Goal: Information Seeking & Learning: Learn about a topic

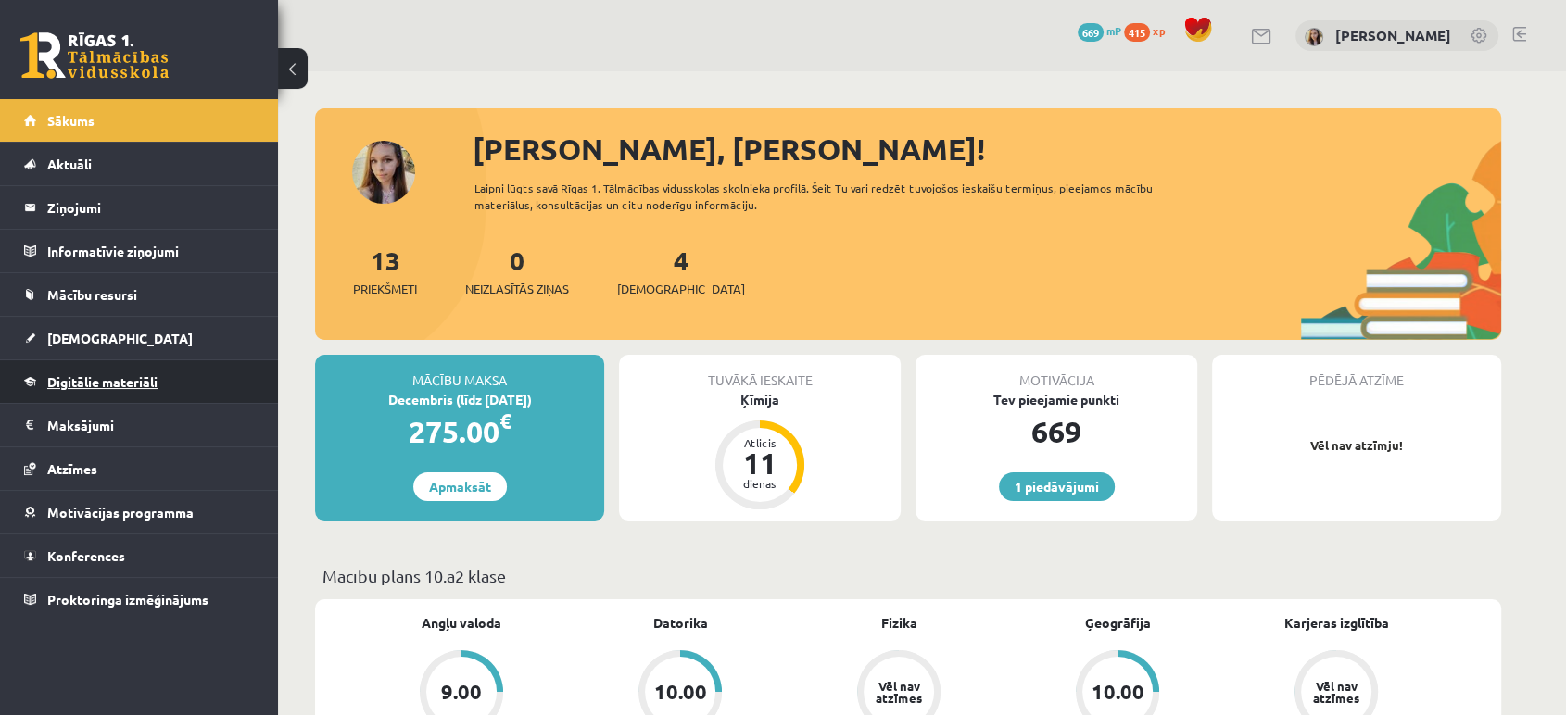
click at [126, 380] on span "Digitālie materiāli" at bounding box center [102, 381] width 110 height 17
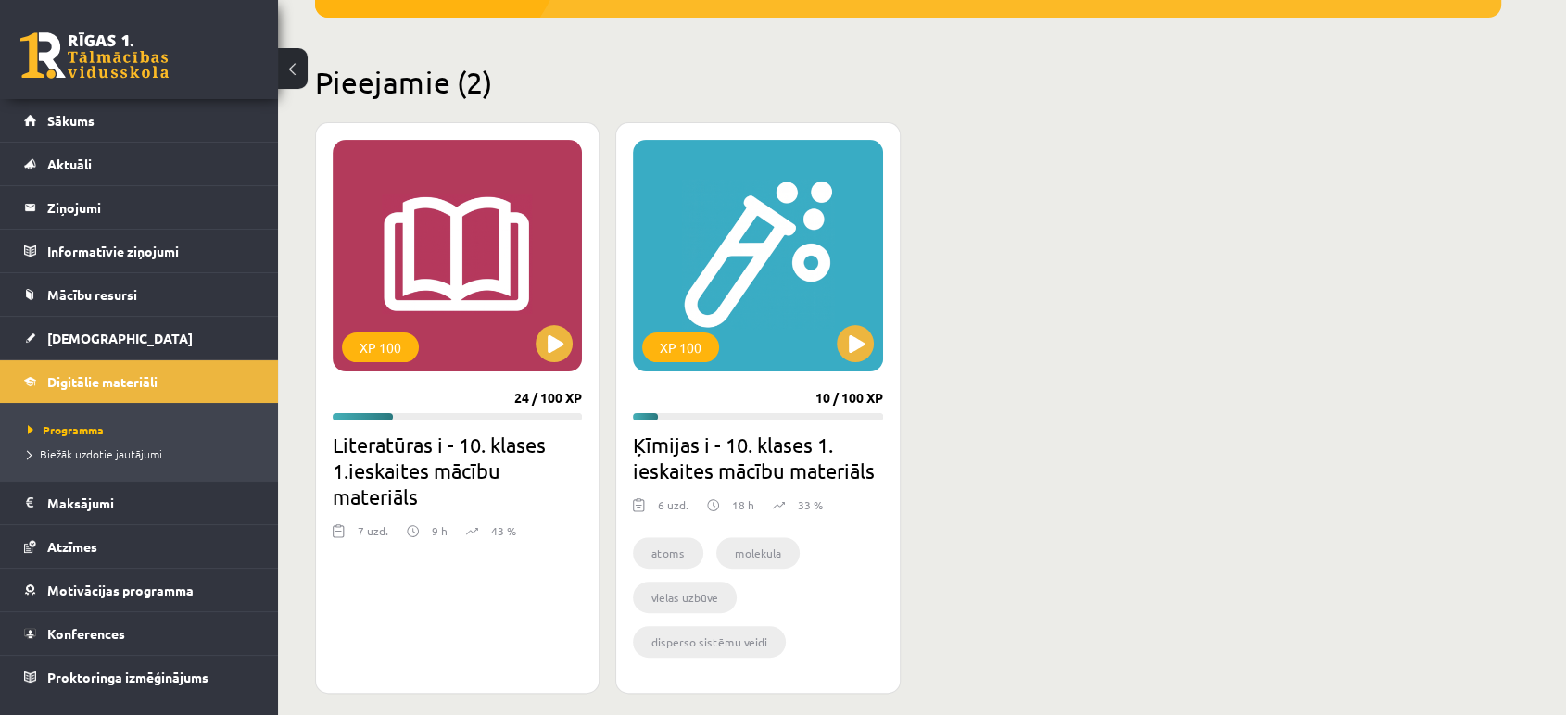
scroll to position [414, 0]
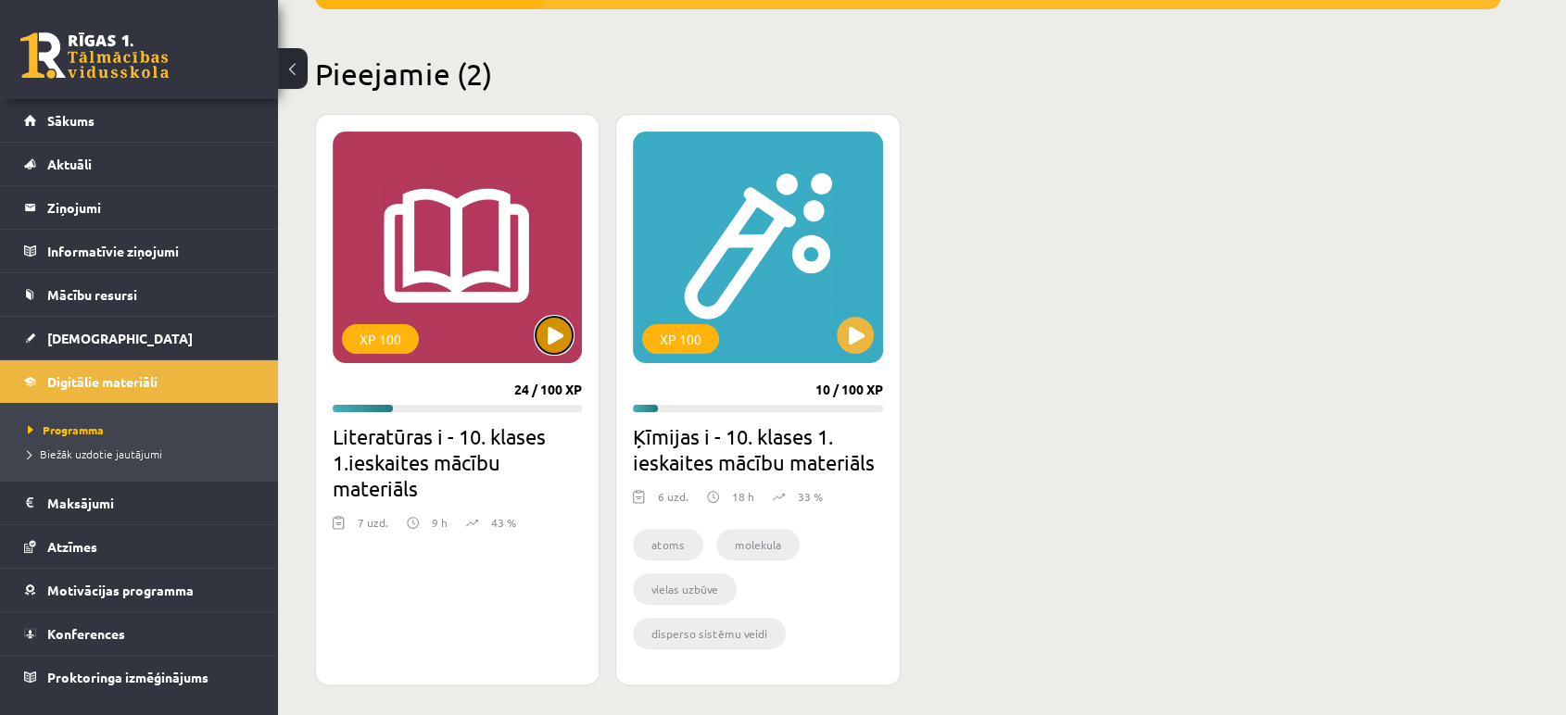
click at [557, 331] on button at bounding box center [554, 335] width 37 height 37
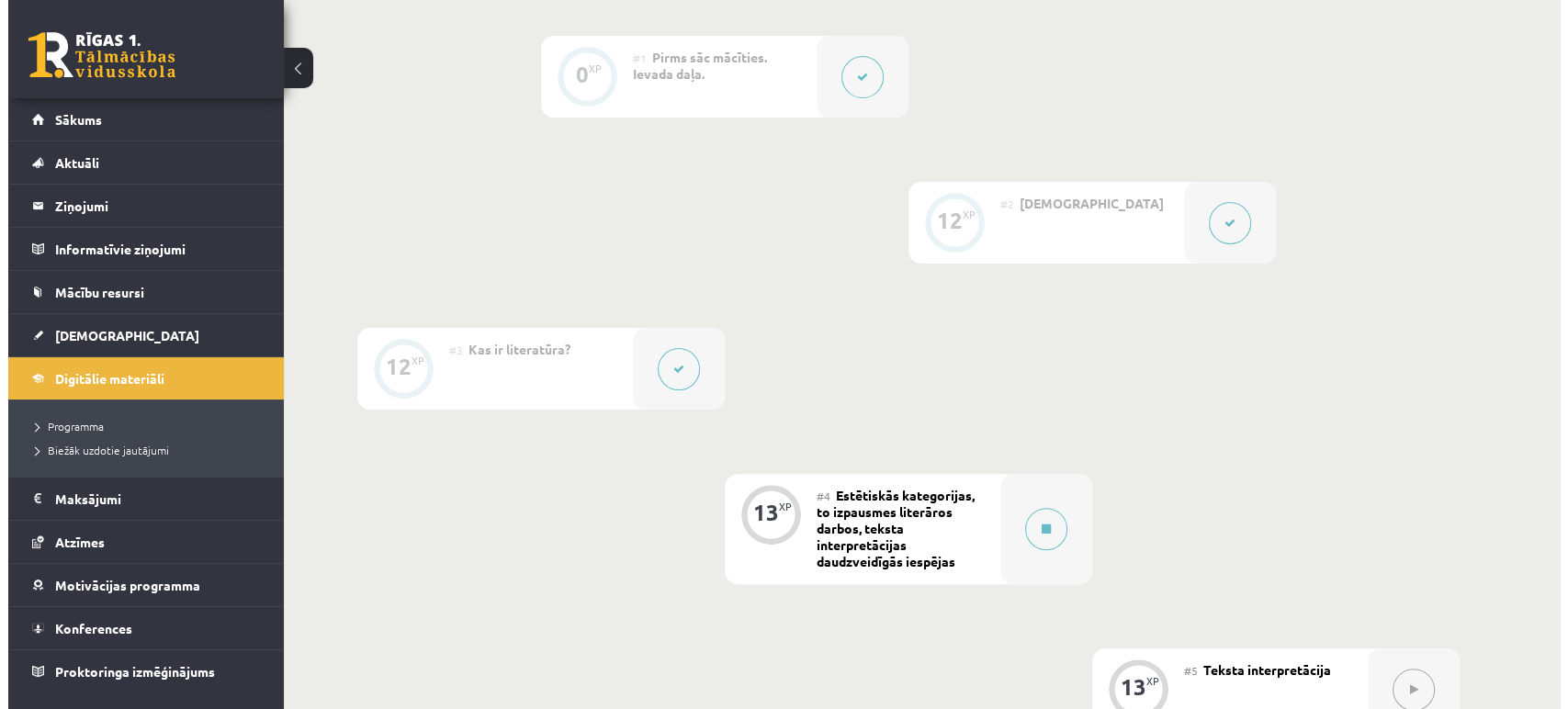
scroll to position [465, 0]
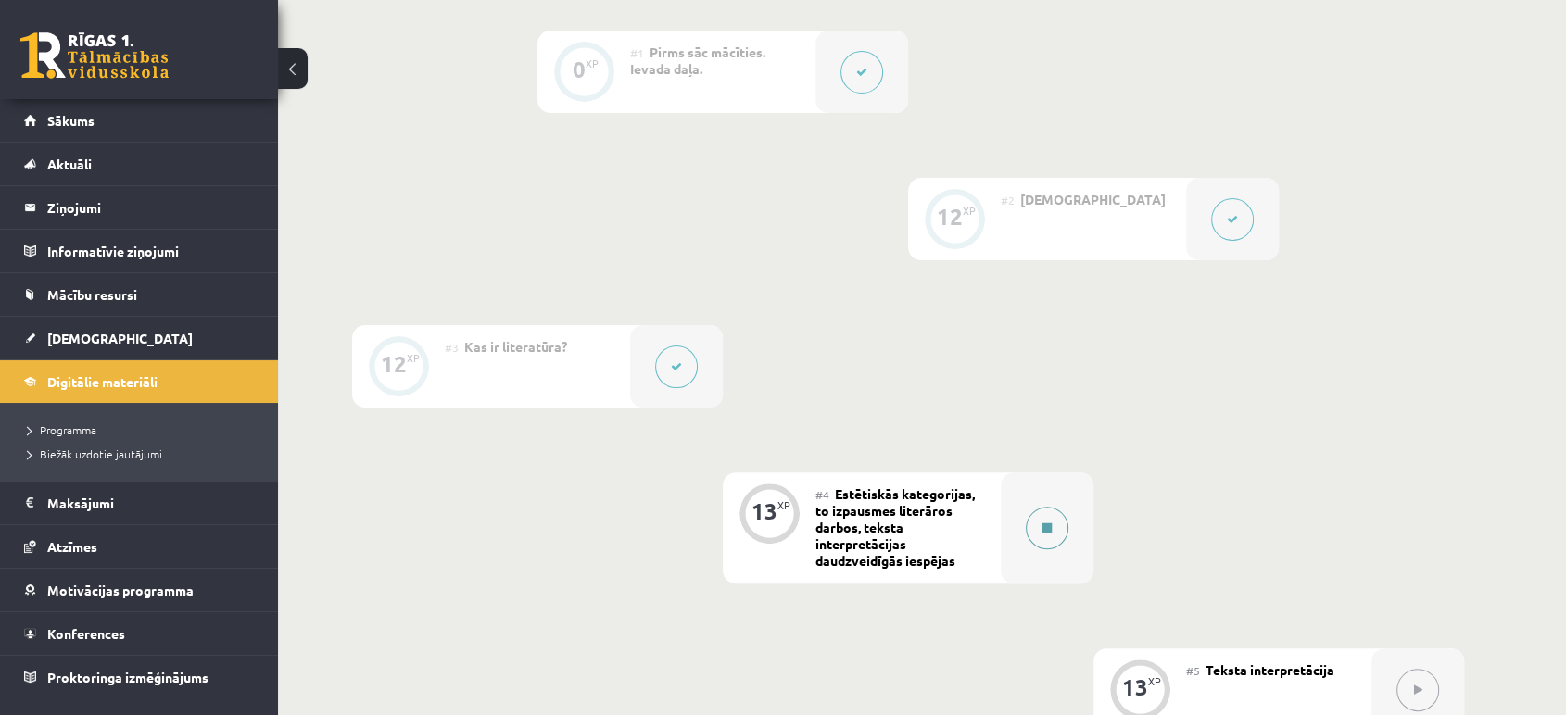
click at [1034, 524] on button at bounding box center [1047, 528] width 43 height 43
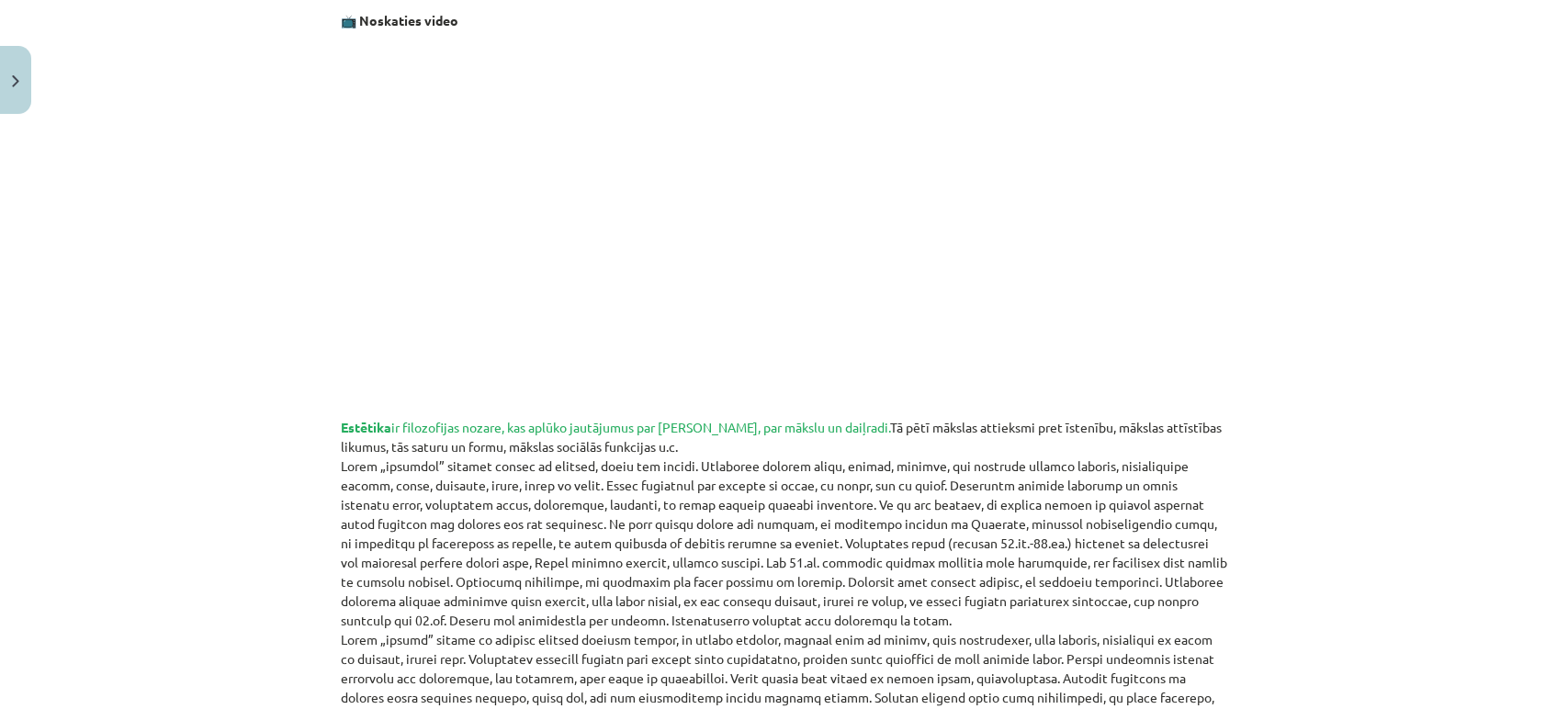
scroll to position [476, 0]
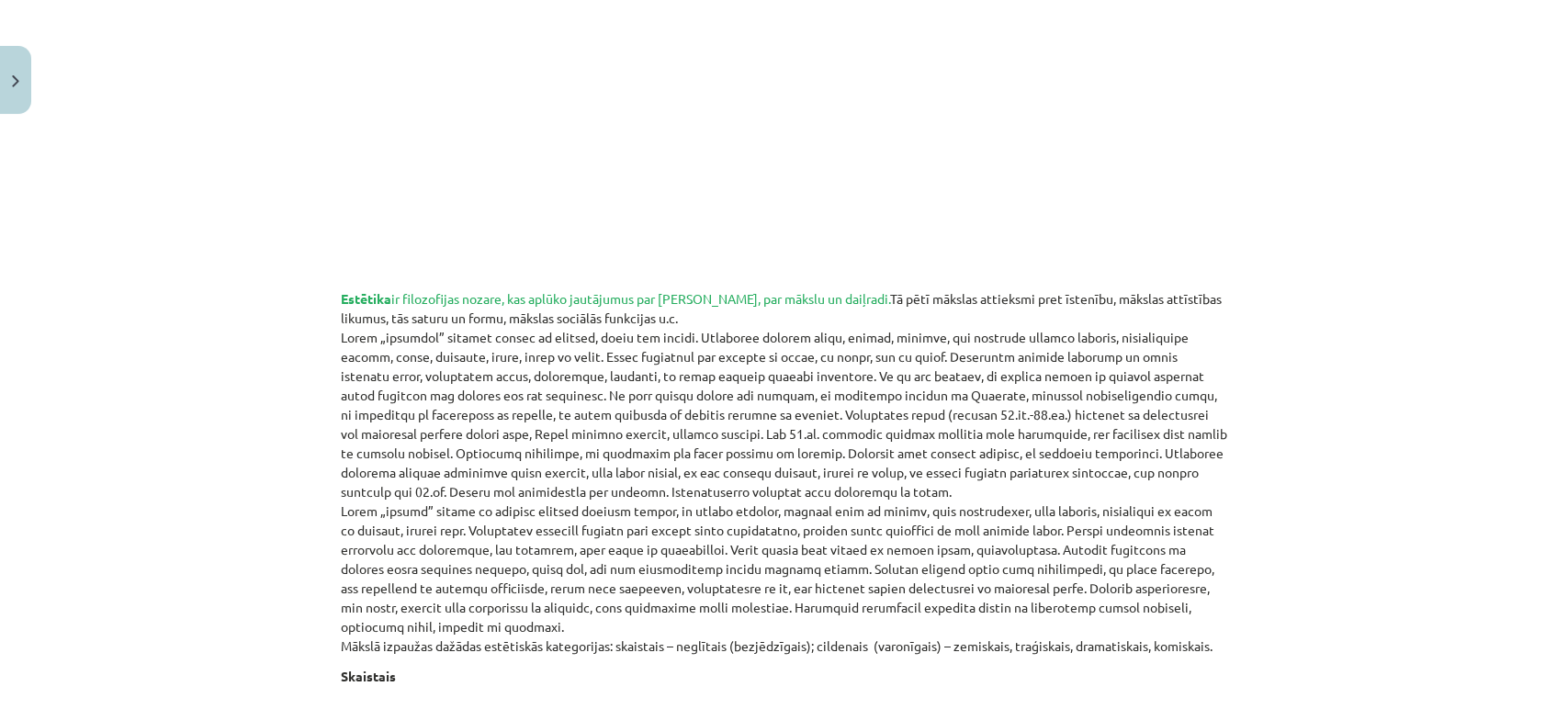
click at [472, 306] on span "Estētika ir filozofijas nozare, kas aplūko jautājumus par skaisto, par mākslu u…" at bounding box center [616, 298] width 549 height 17
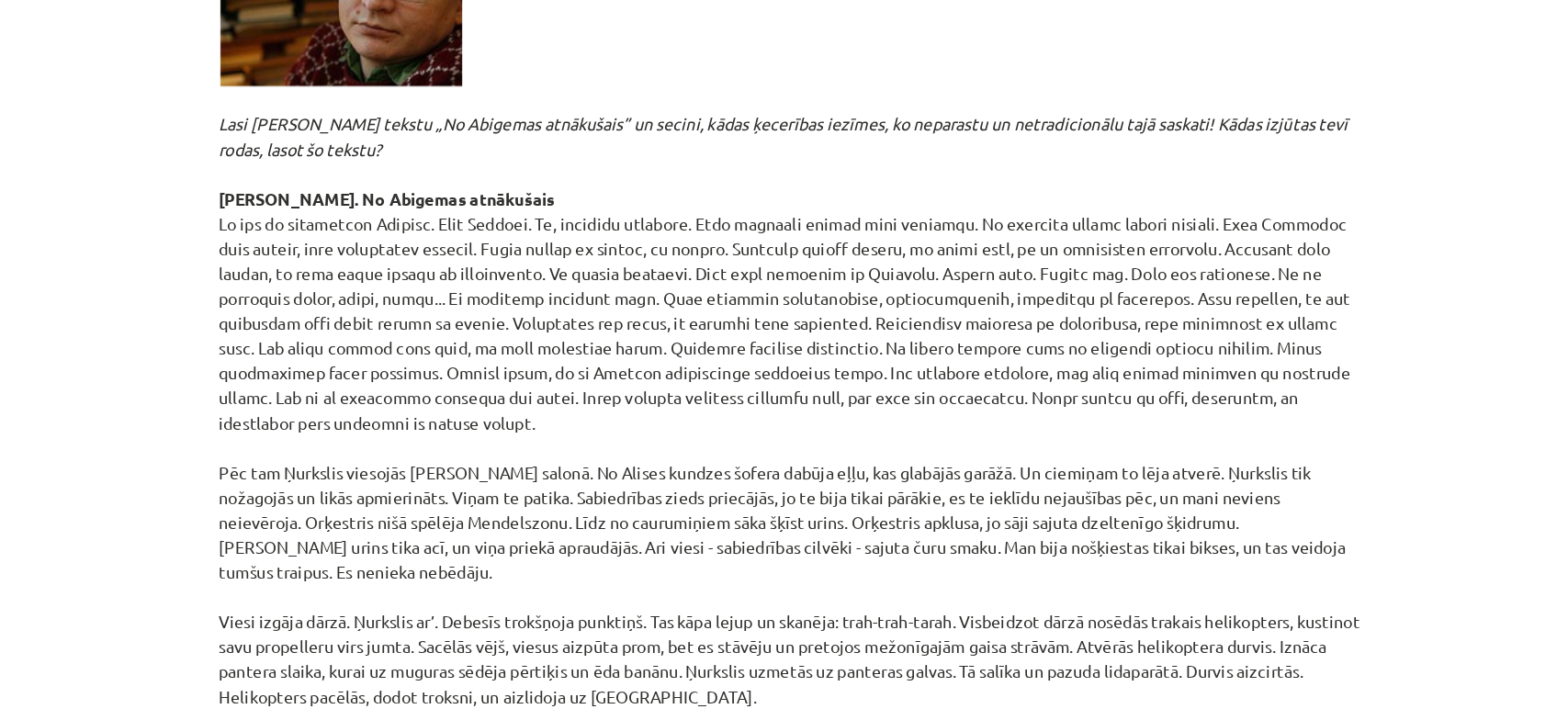
scroll to position [4691, 0]
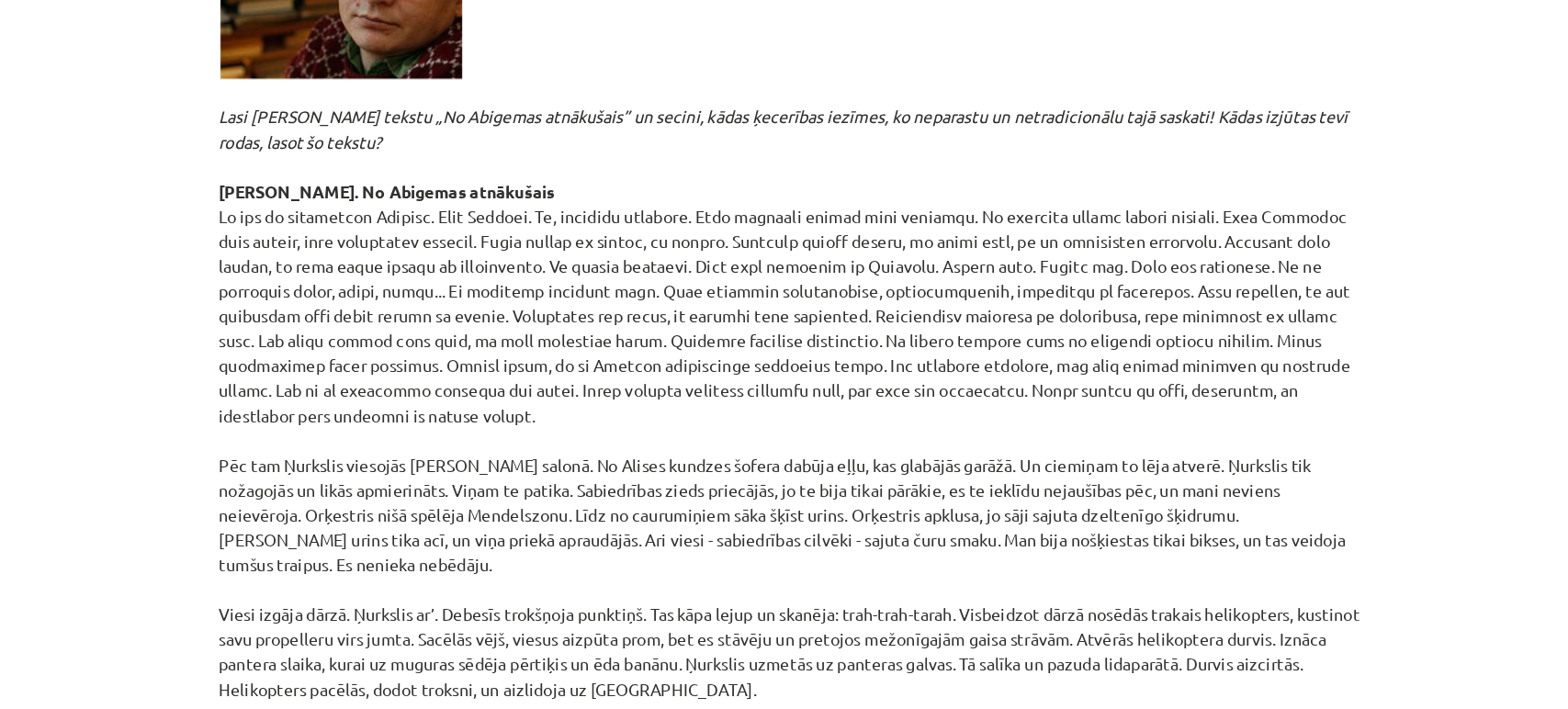
drag, startPoint x: 945, startPoint y: 305, endPoint x: 1010, endPoint y: 331, distance: 70.0
click at [1010, 331] on p "[PERSON_NAME] ir [DEMOGRAPHIC_DATA] rakstnieks. 1991.gadā saņēma [PERSON_NAME] …" at bounding box center [784, 293] width 887 height 668
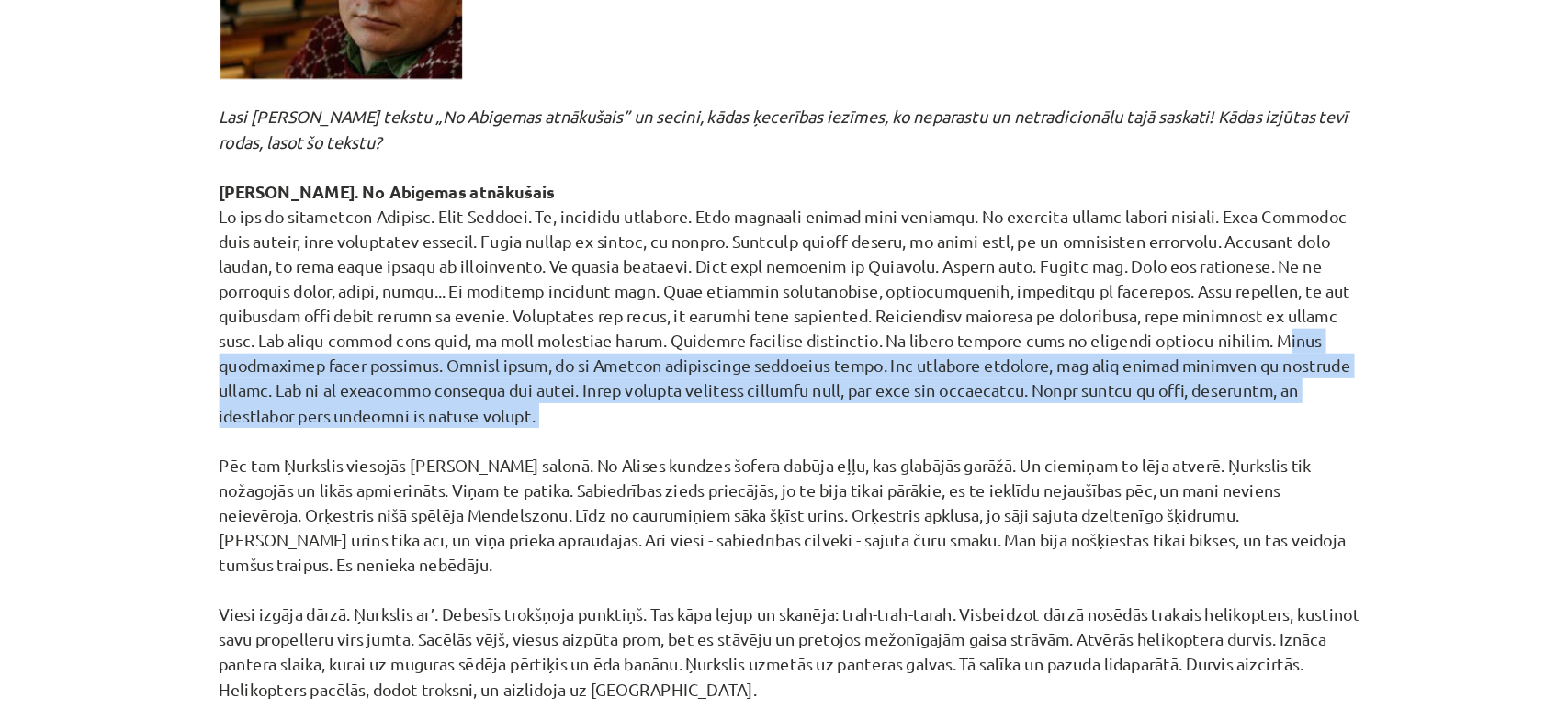
drag, startPoint x: 950, startPoint y: 306, endPoint x: 1072, endPoint y: 357, distance: 132.2
click at [1072, 357] on p "[PERSON_NAME] ir [DEMOGRAPHIC_DATA] rakstnieks. 1991.gadā saņēma [PERSON_NAME] …" at bounding box center [784, 293] width 887 height 668
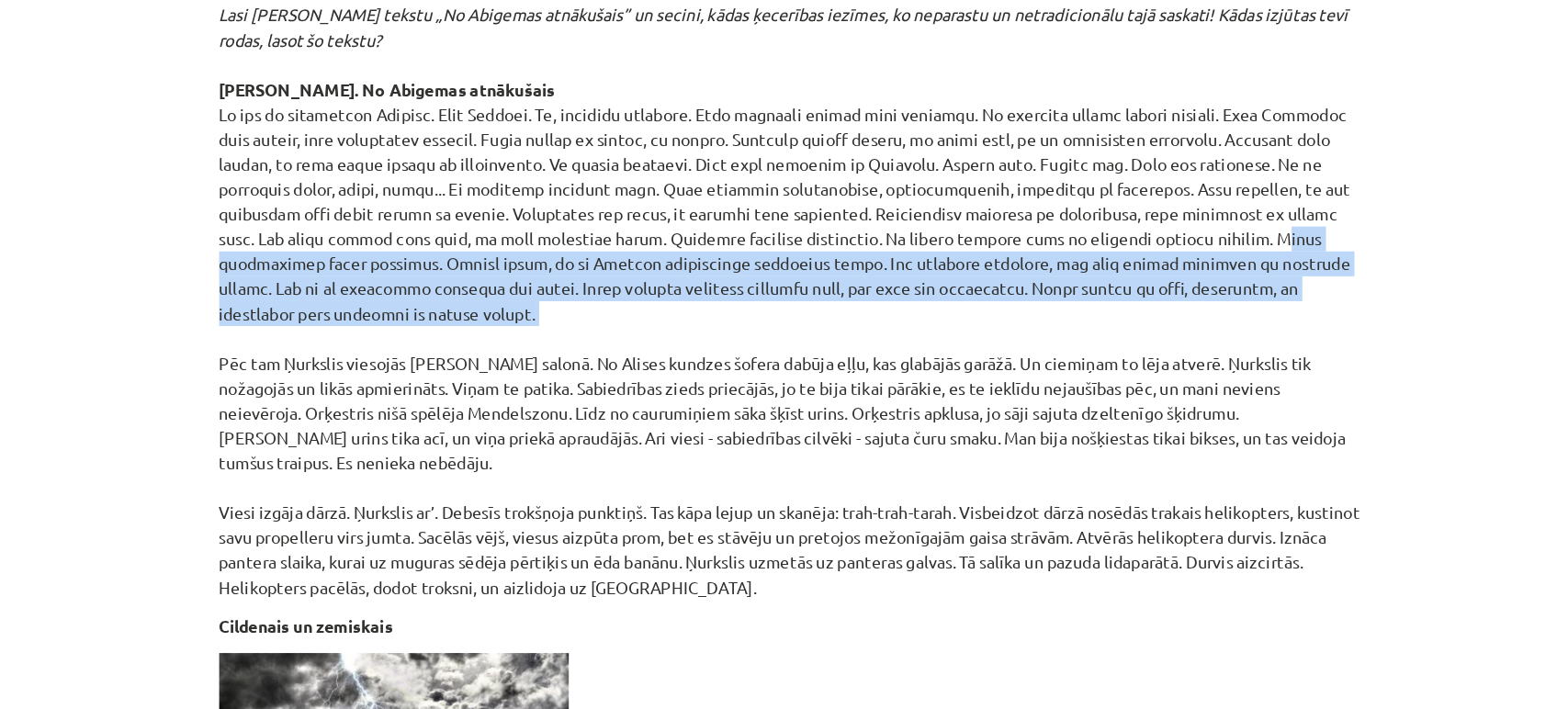
scroll to position [4772, 0]
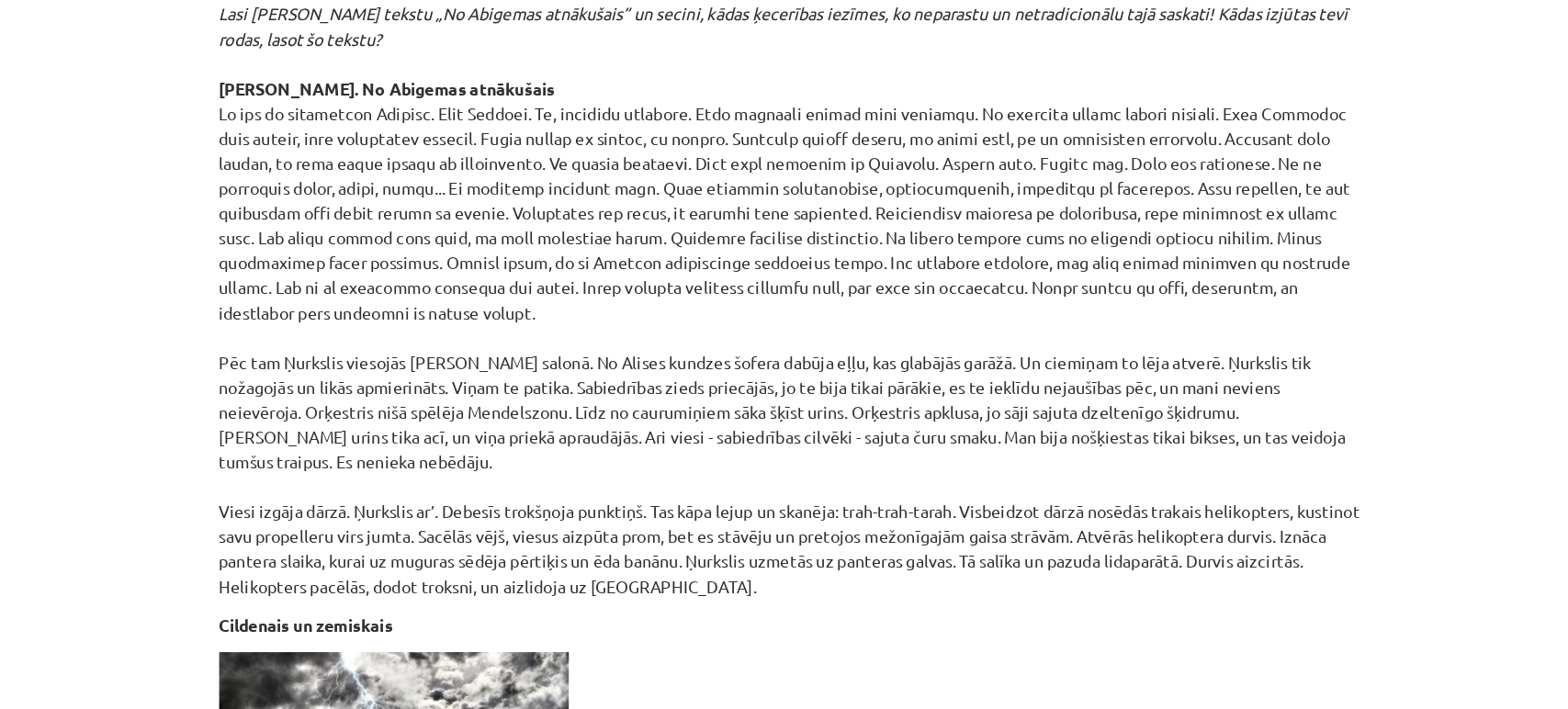
click at [735, 369] on p "[PERSON_NAME] ir [DEMOGRAPHIC_DATA] rakstnieks. 1991.gadā saņēma [PERSON_NAME] …" at bounding box center [784, 213] width 887 height 668
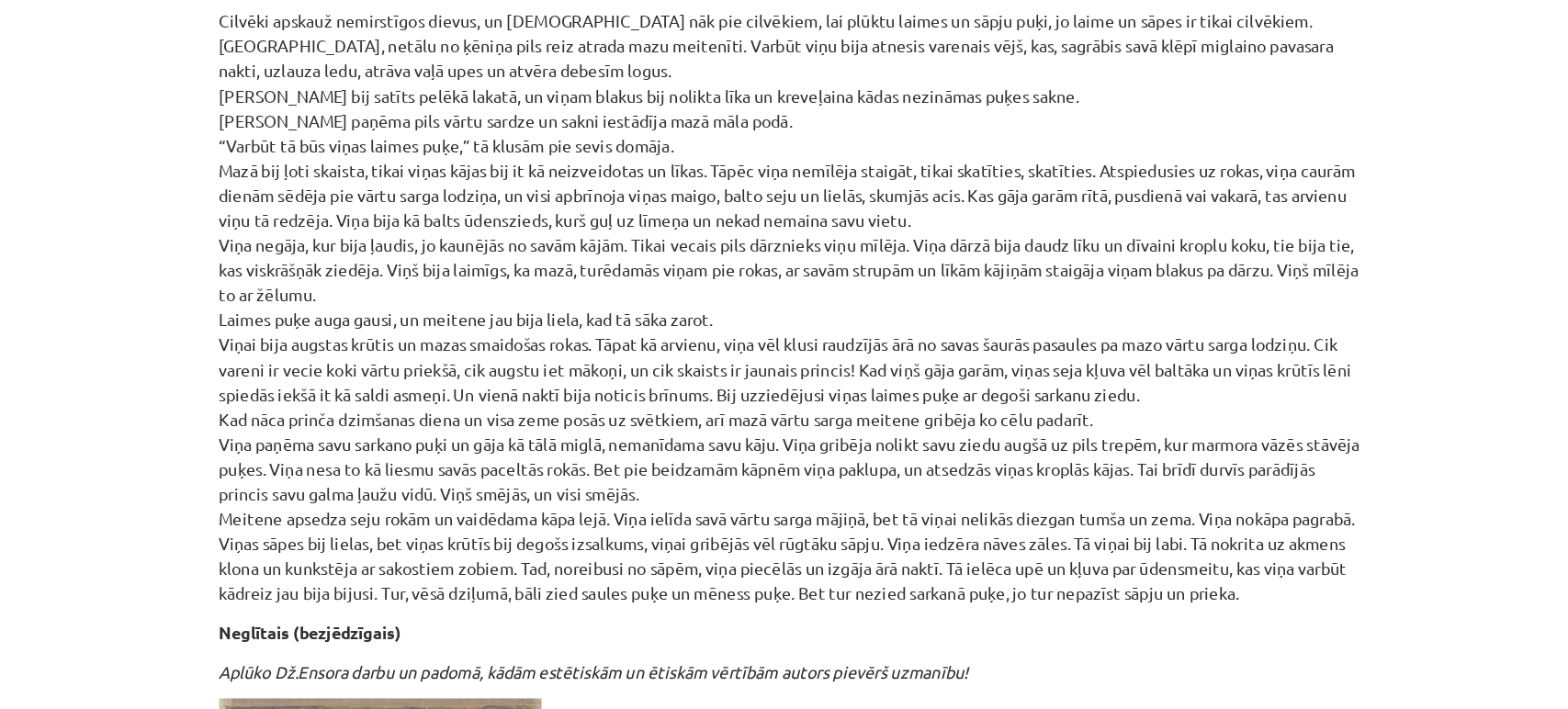
scroll to position [2794, 0]
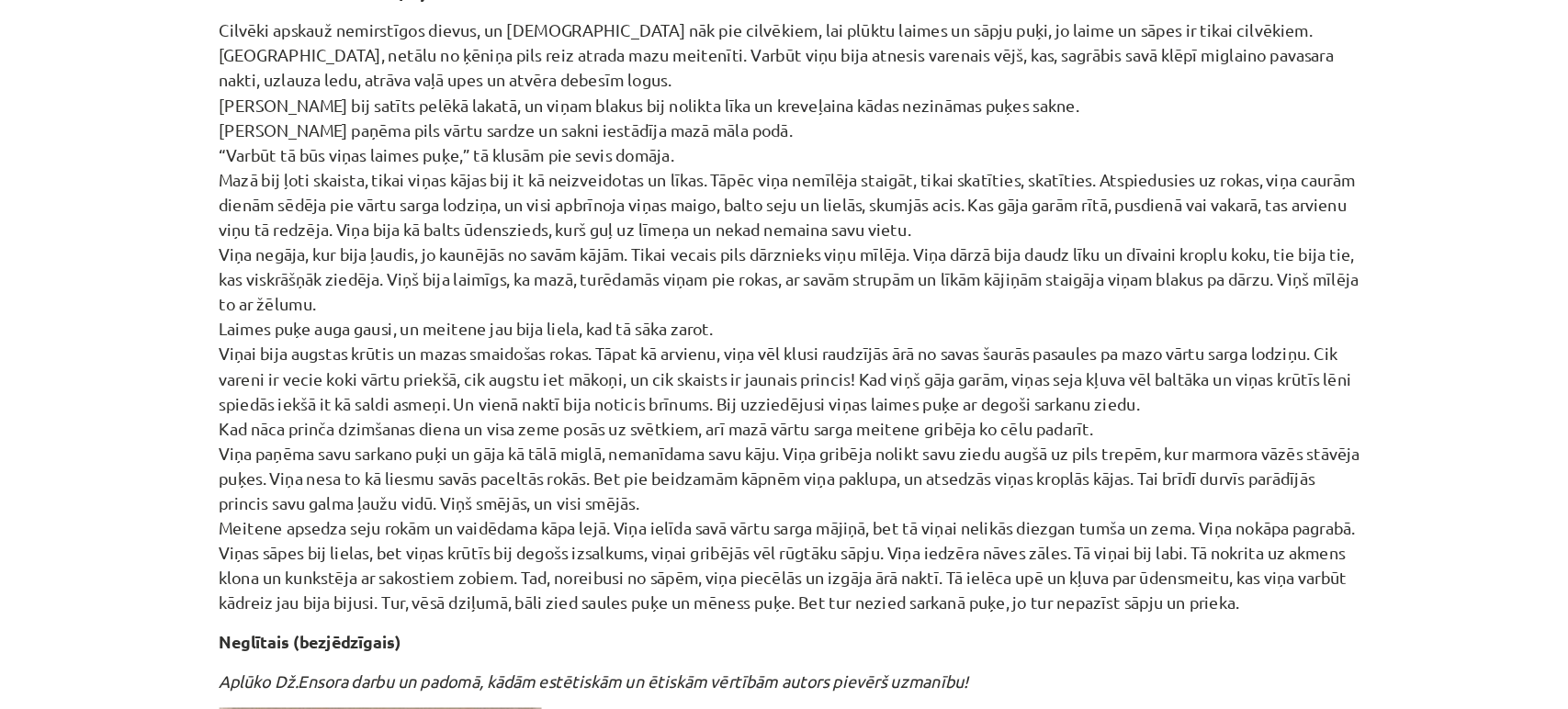
drag, startPoint x: 631, startPoint y: 489, endPoint x: 1202, endPoint y: 508, distance: 571.3
click at [1202, 508] on p "Cilvēki apskauž nemirstīgos dievus, un [DEMOGRAPHIC_DATA] nāk pie cilvēkiem, la…" at bounding box center [784, 327] width 887 height 463
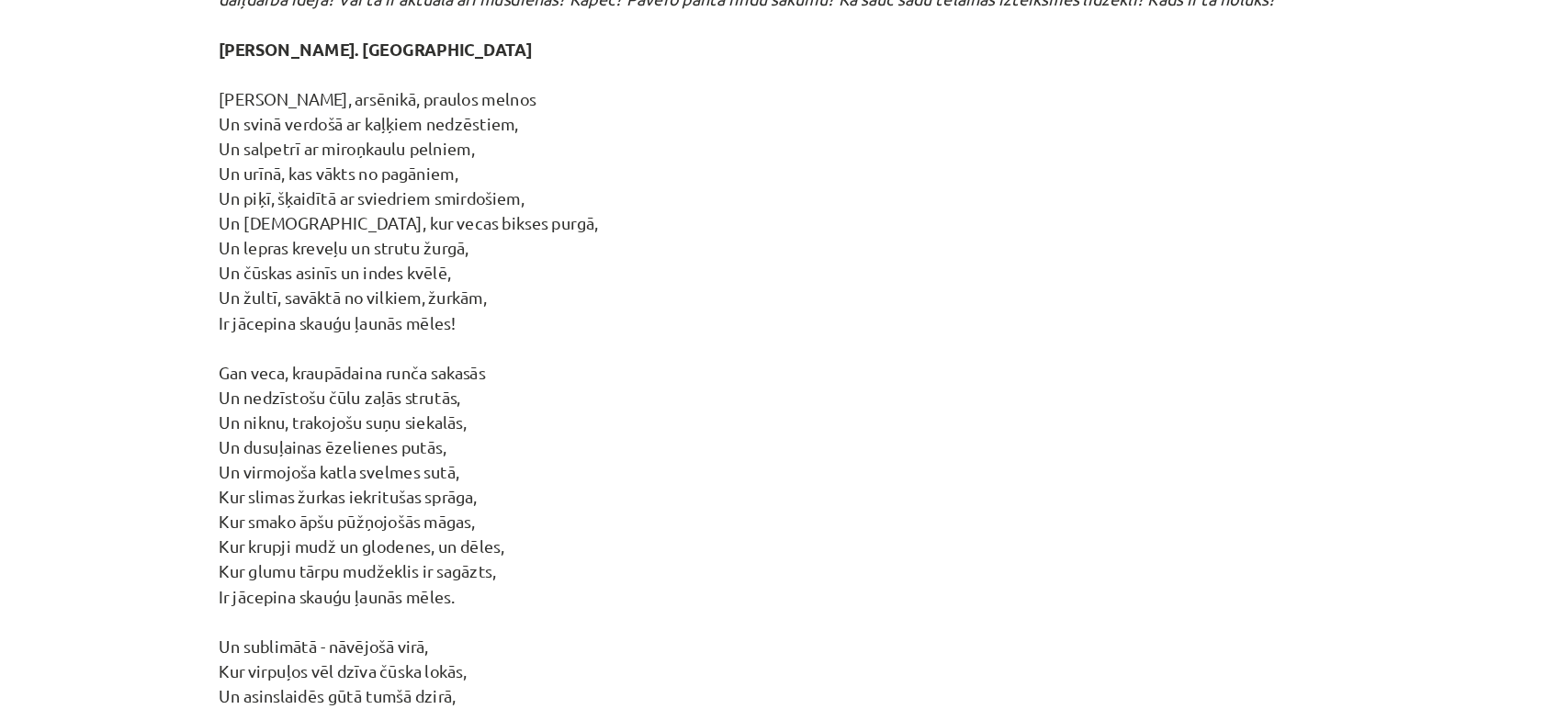
scroll to position [3734, 0]
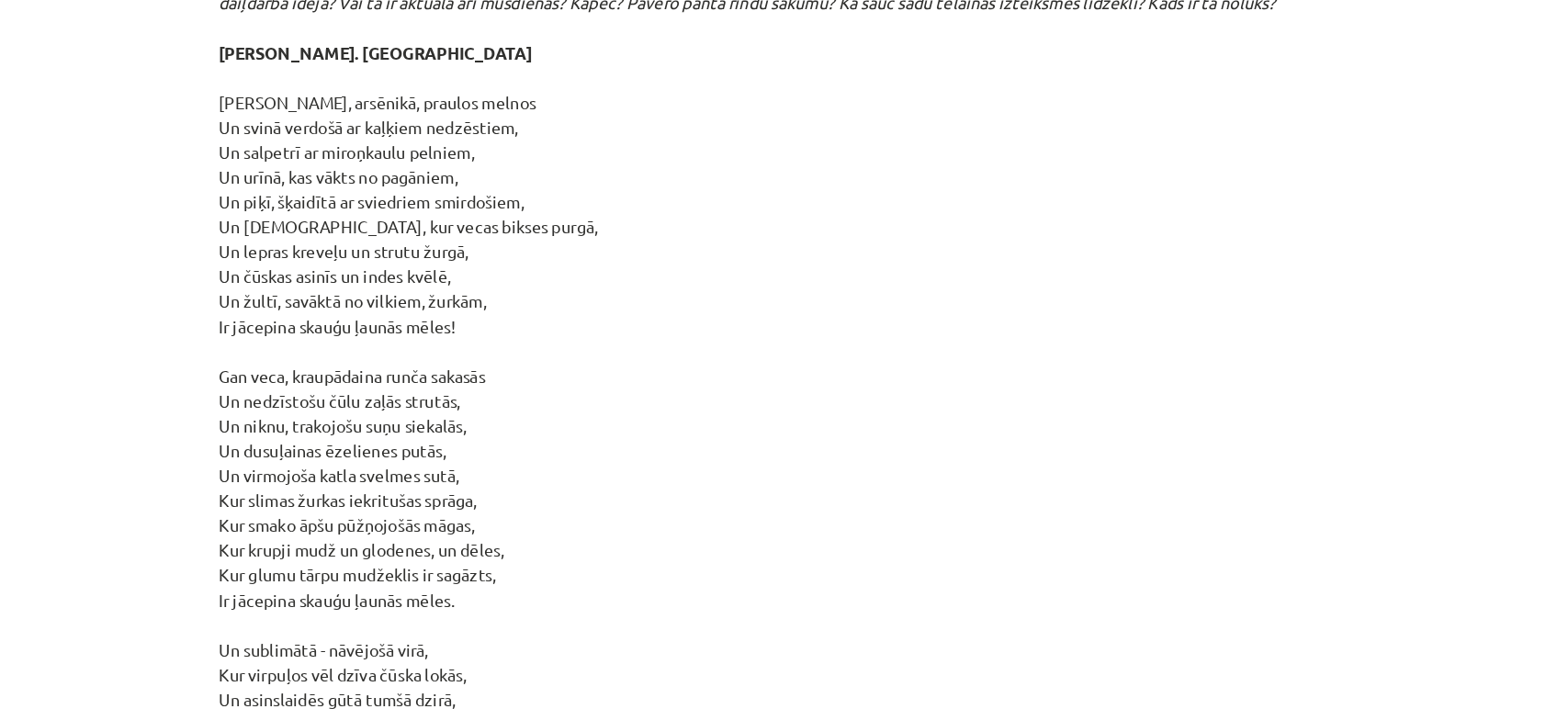
drag, startPoint x: 330, startPoint y: 175, endPoint x: 532, endPoint y: 256, distance: 217.6
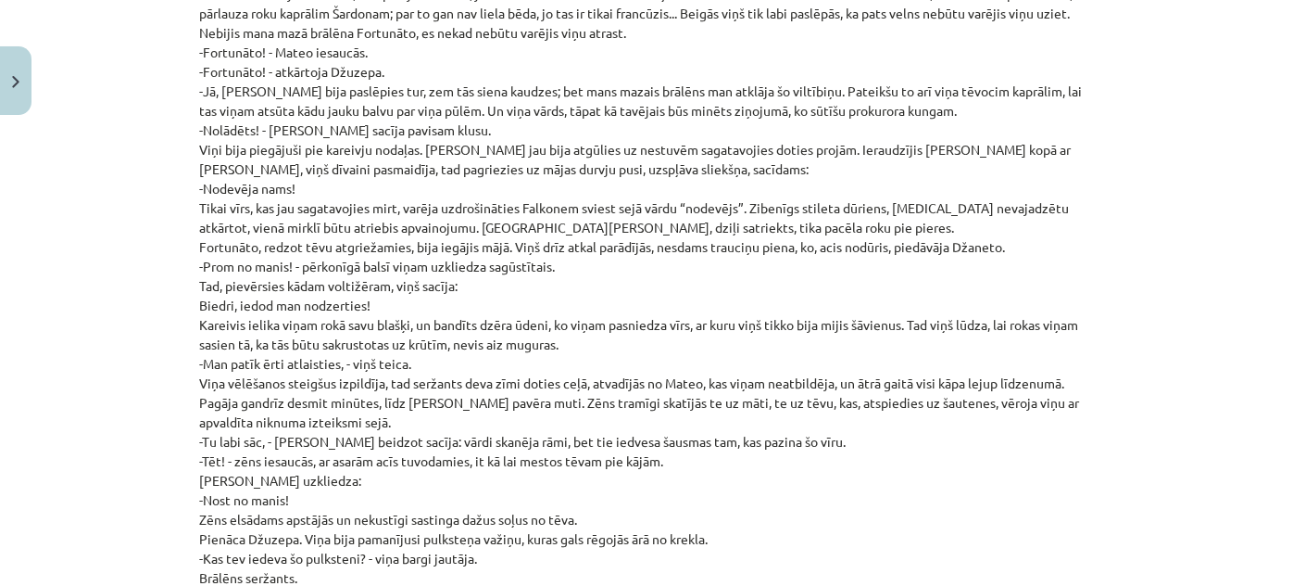
scroll to position [12816, 0]
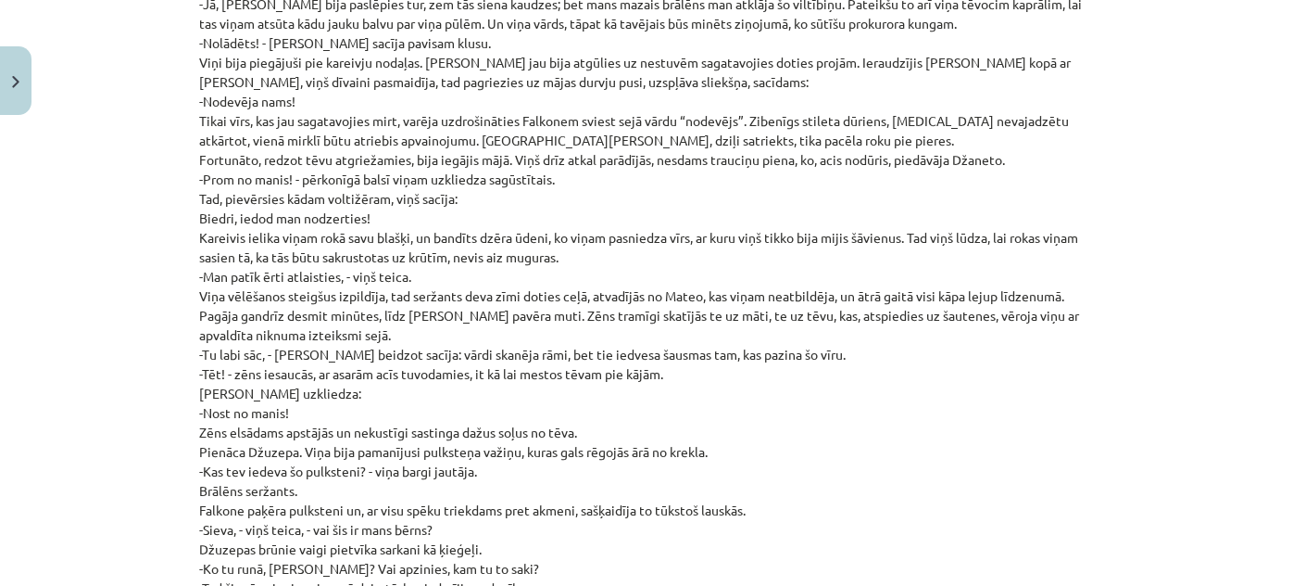
drag, startPoint x: 82, startPoint y: 385, endPoint x: 101, endPoint y: 403, distance: 26.2
click at [101, 403] on div "Mācību tēma: Literatūras i - 10. klases 1.ieskaites mācību materiāls #4 Estētis…" at bounding box center [646, 293] width 1293 height 586
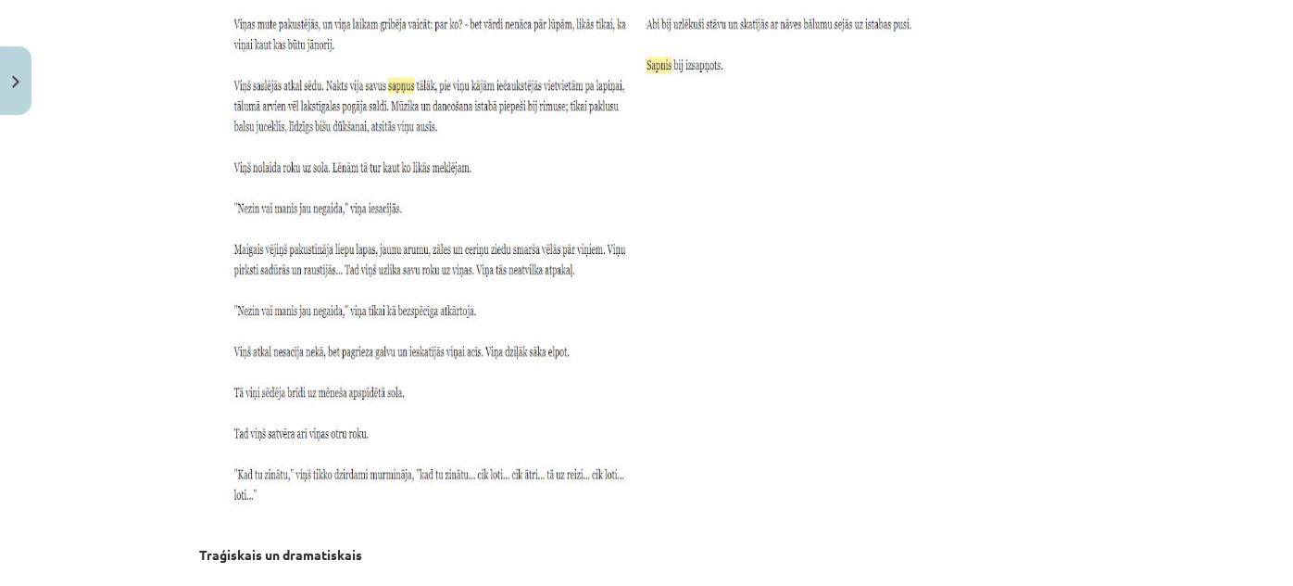
scroll to position [15109, 0]
click at [9, 61] on button "Close" at bounding box center [16, 80] width 32 height 69
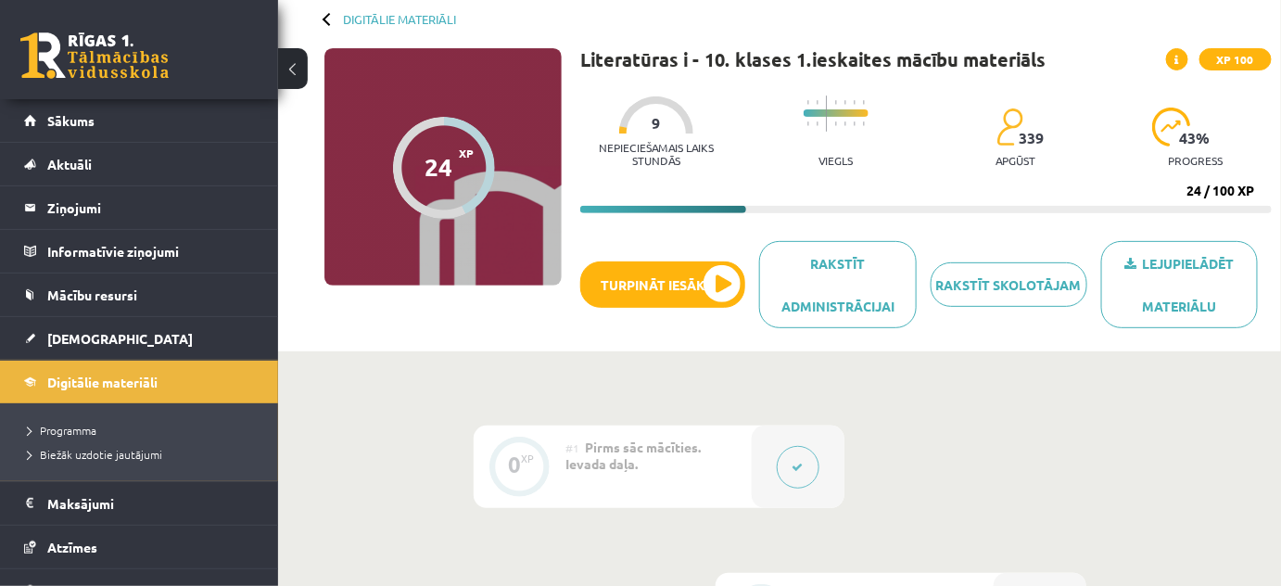
scroll to position [0, 0]
